Goal: Navigation & Orientation: Find specific page/section

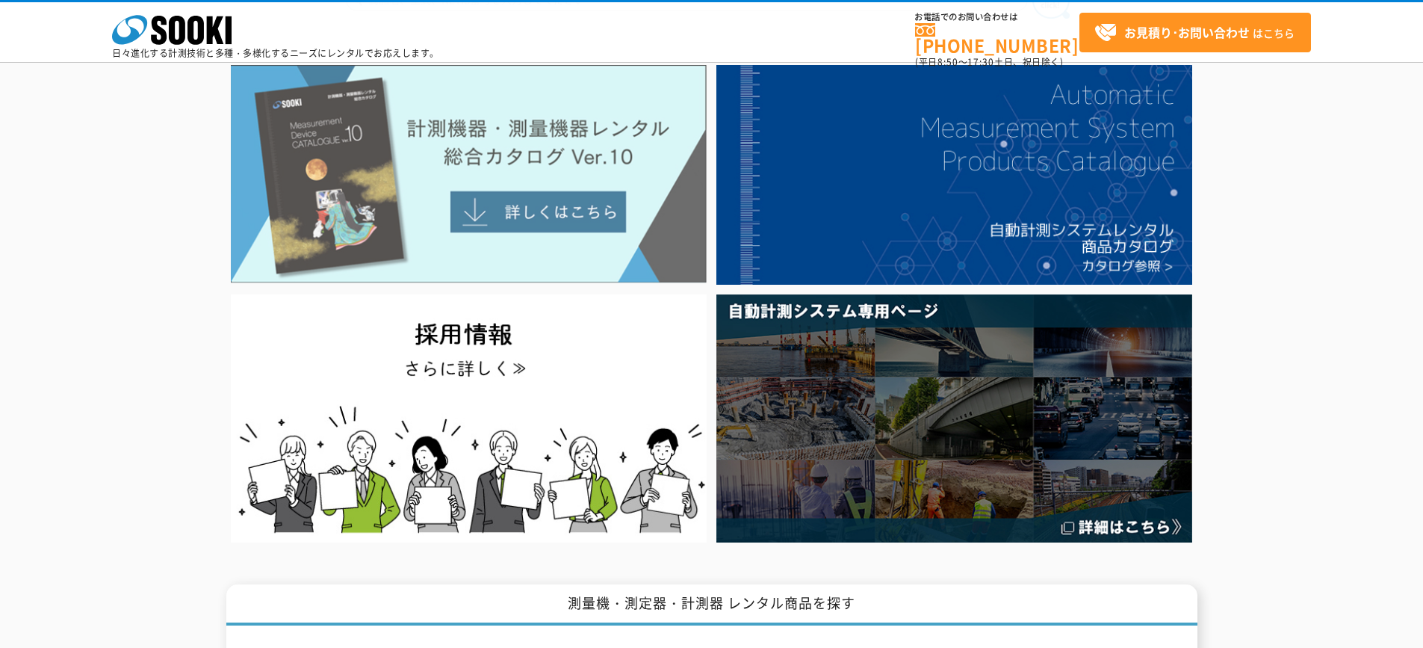
scroll to position [75, 0]
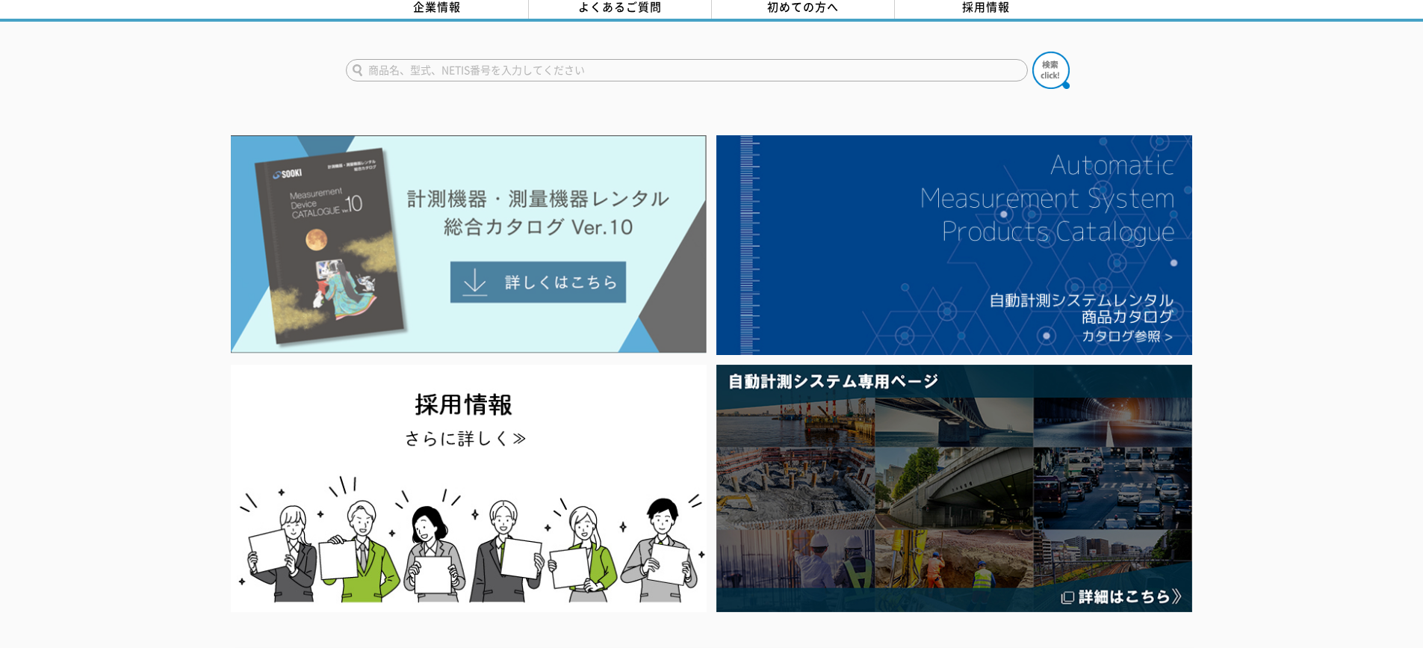
click at [476, 280] on img at bounding box center [469, 244] width 476 height 218
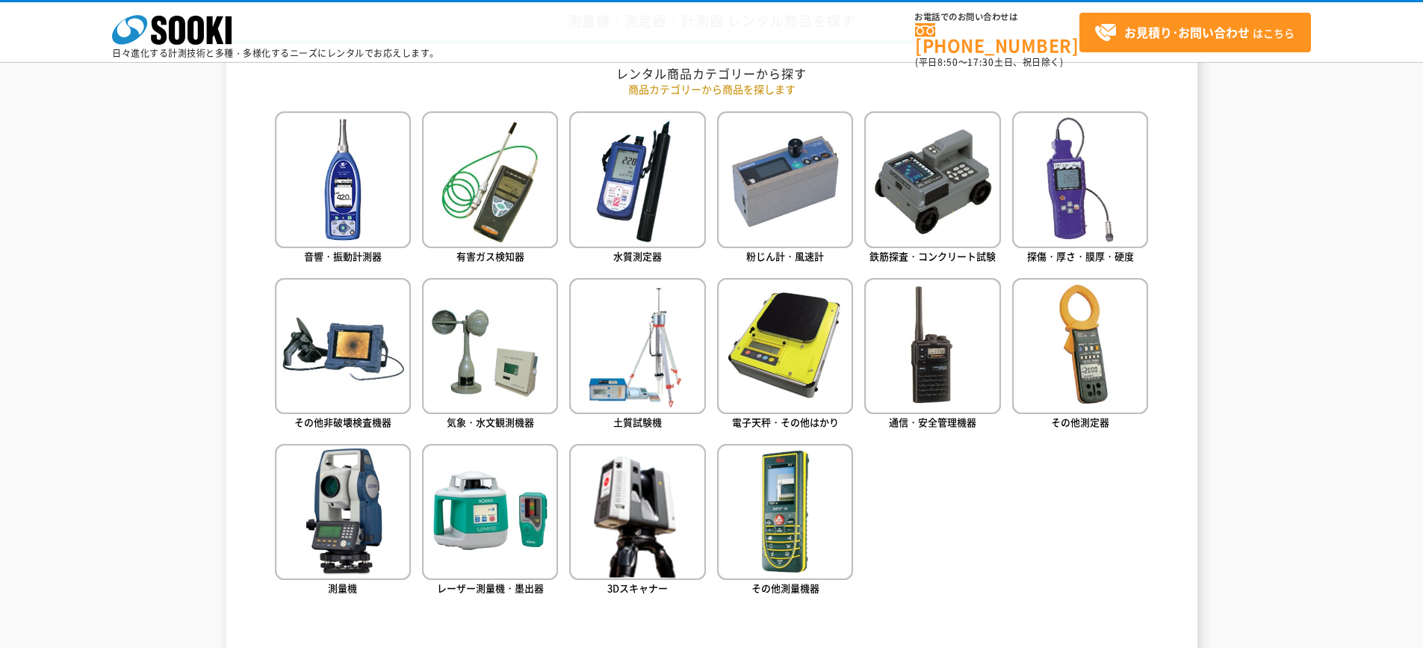
scroll to position [672, 0]
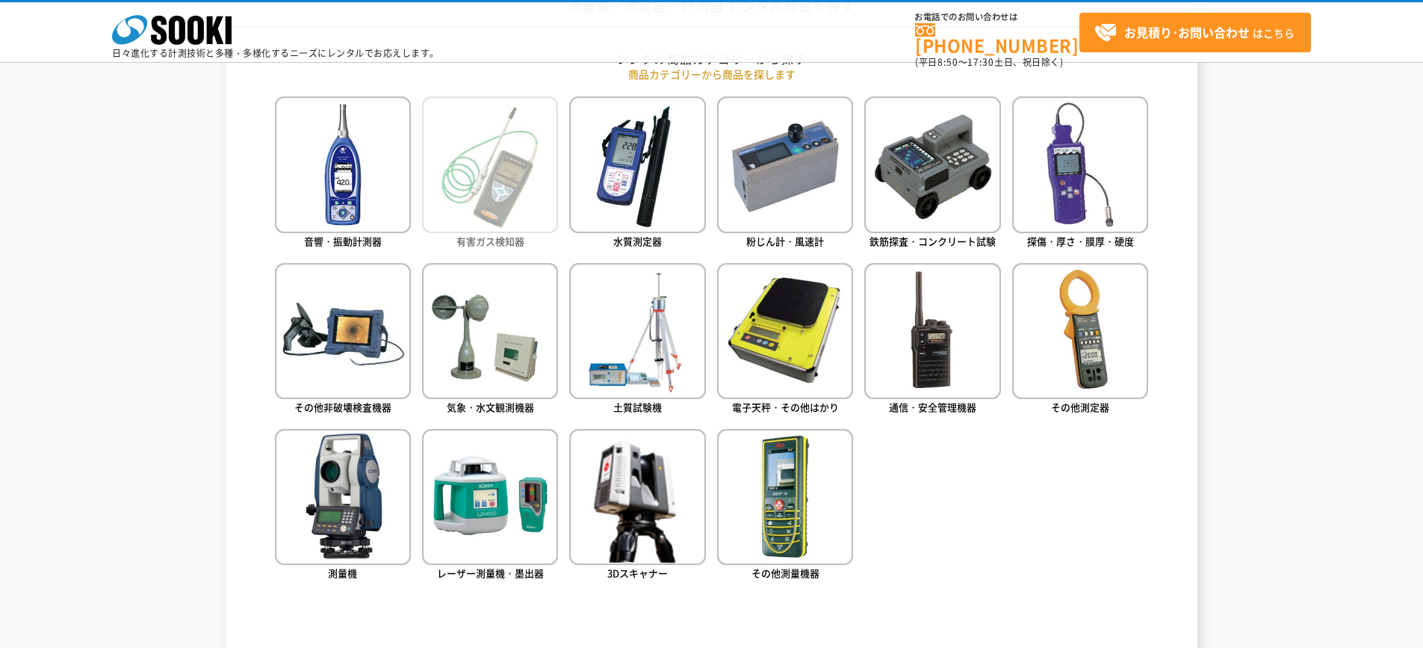
click at [505, 180] on img at bounding box center [490, 164] width 136 height 136
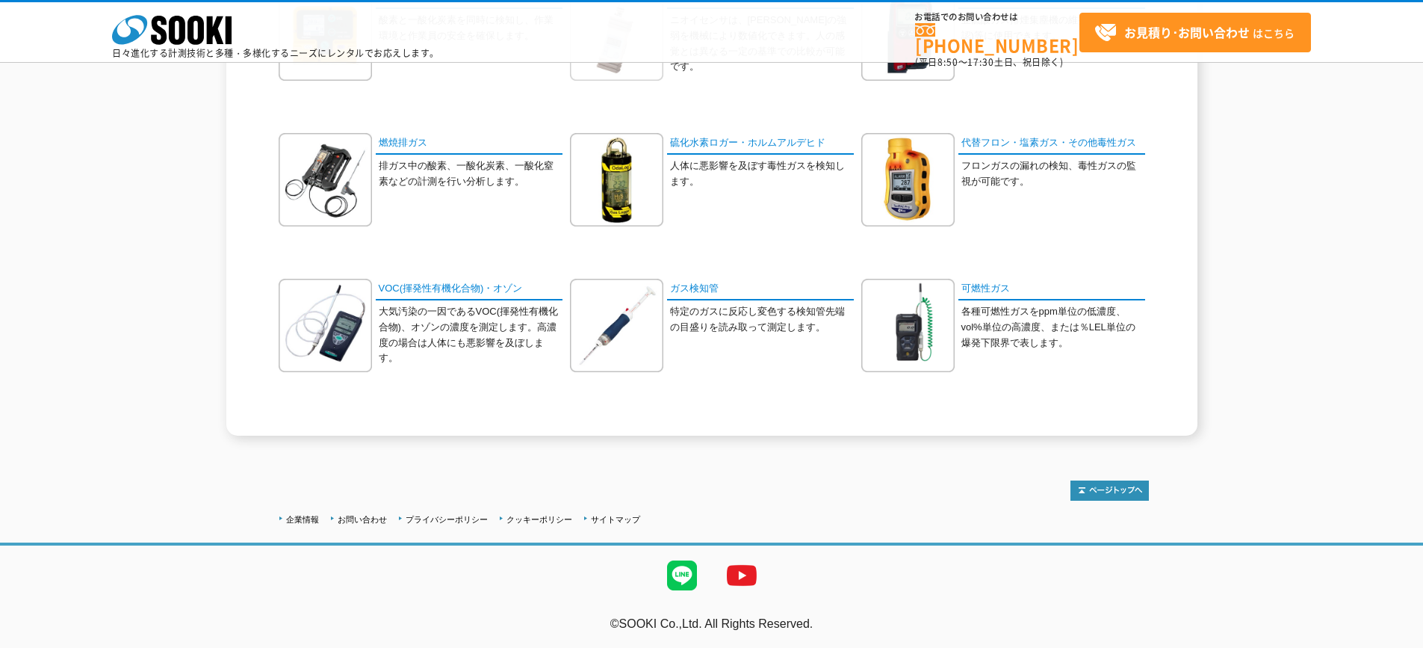
scroll to position [539, 0]
click at [881, 329] on img at bounding box center [907, 325] width 93 height 93
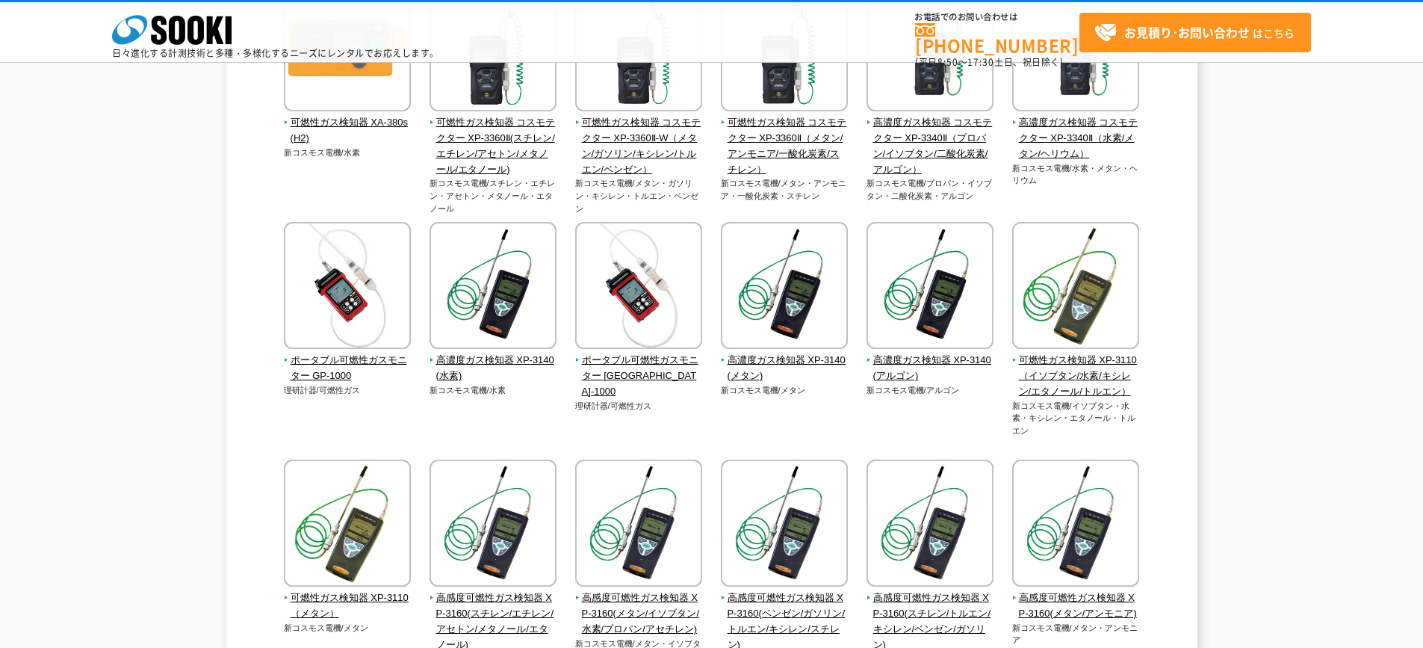
scroll to position [224, 0]
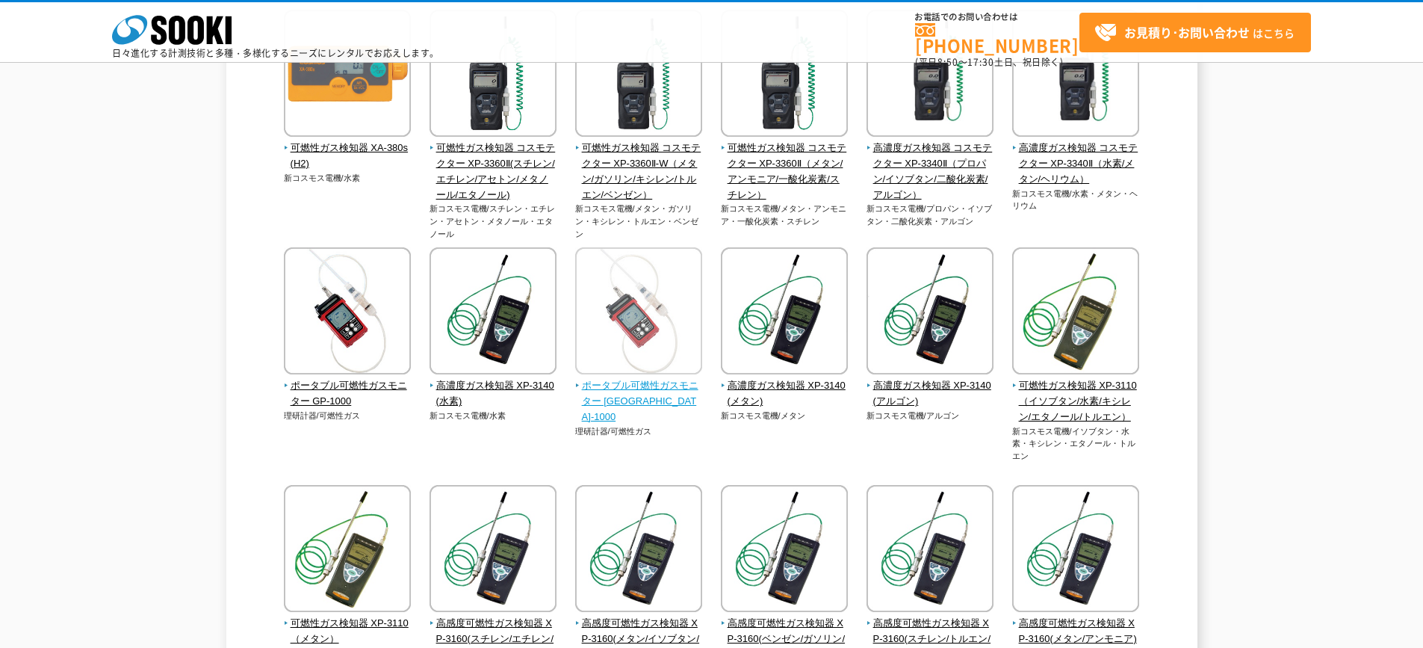
click at [641, 397] on span "ポータブル可燃性ガスモニター [GEOGRAPHIC_DATA]-1000" at bounding box center [639, 401] width 128 height 46
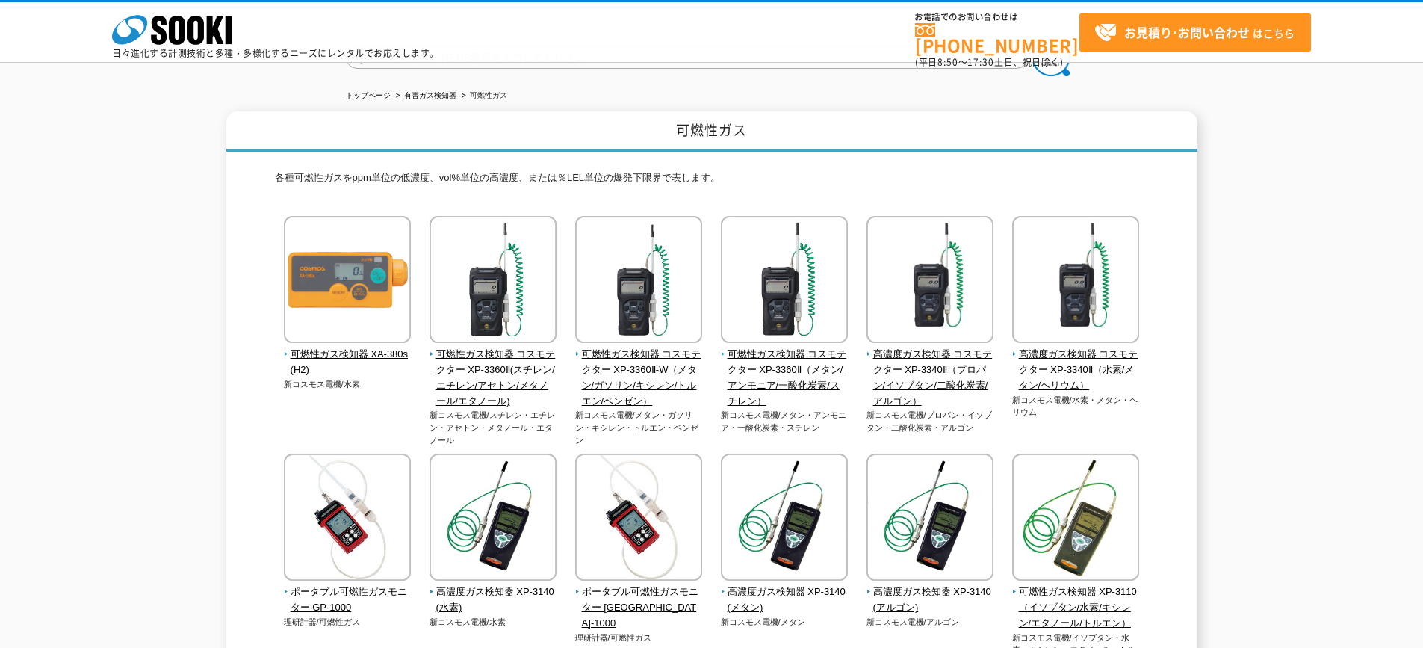
scroll to position [0, 0]
